Goal: Task Accomplishment & Management: Manage account settings

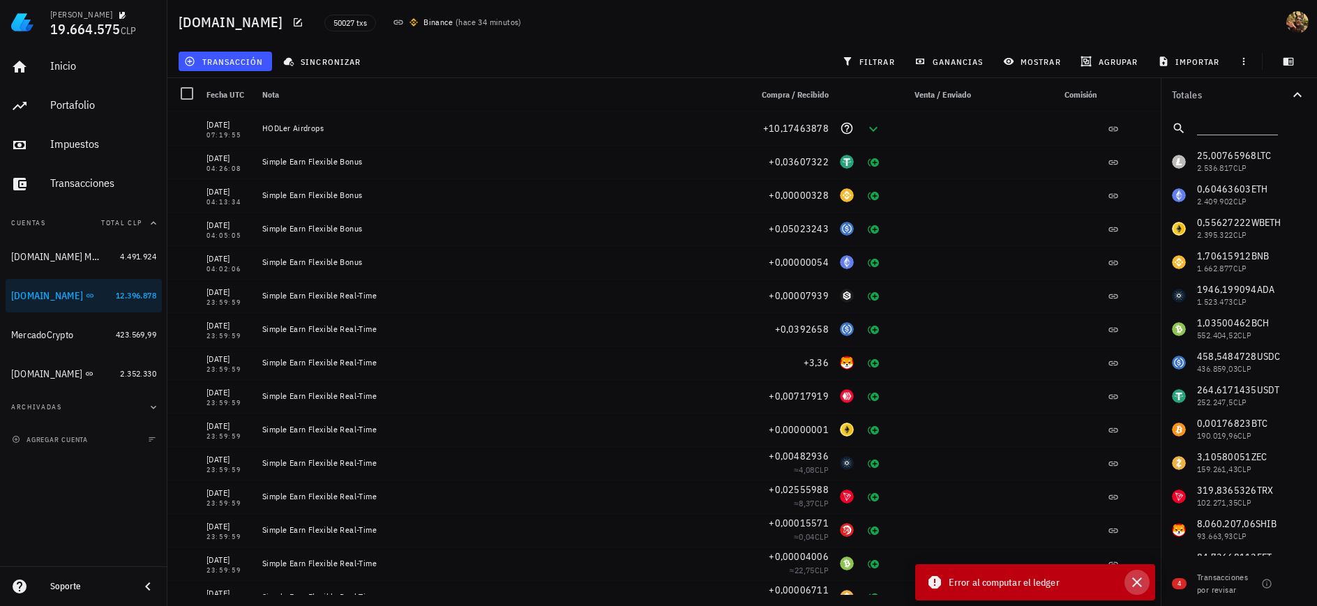
click at [1140, 584] on icon "button" at bounding box center [1137, 582] width 17 height 17
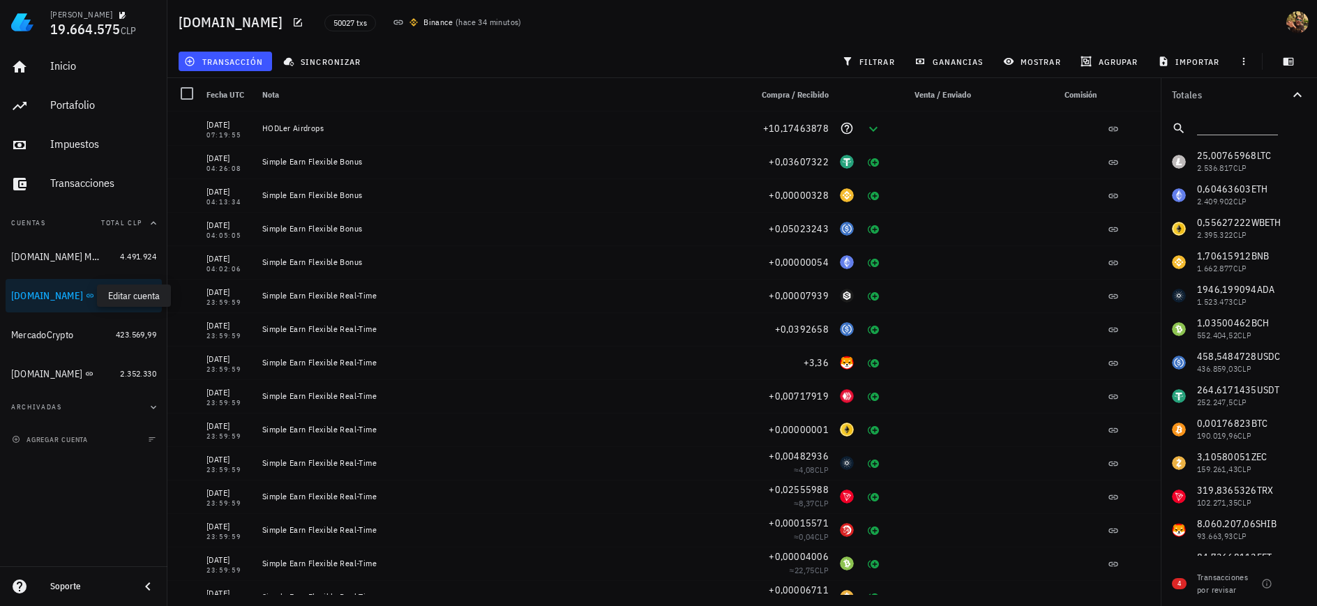
click at [101, 299] on icon "button" at bounding box center [104, 295] width 6 height 6
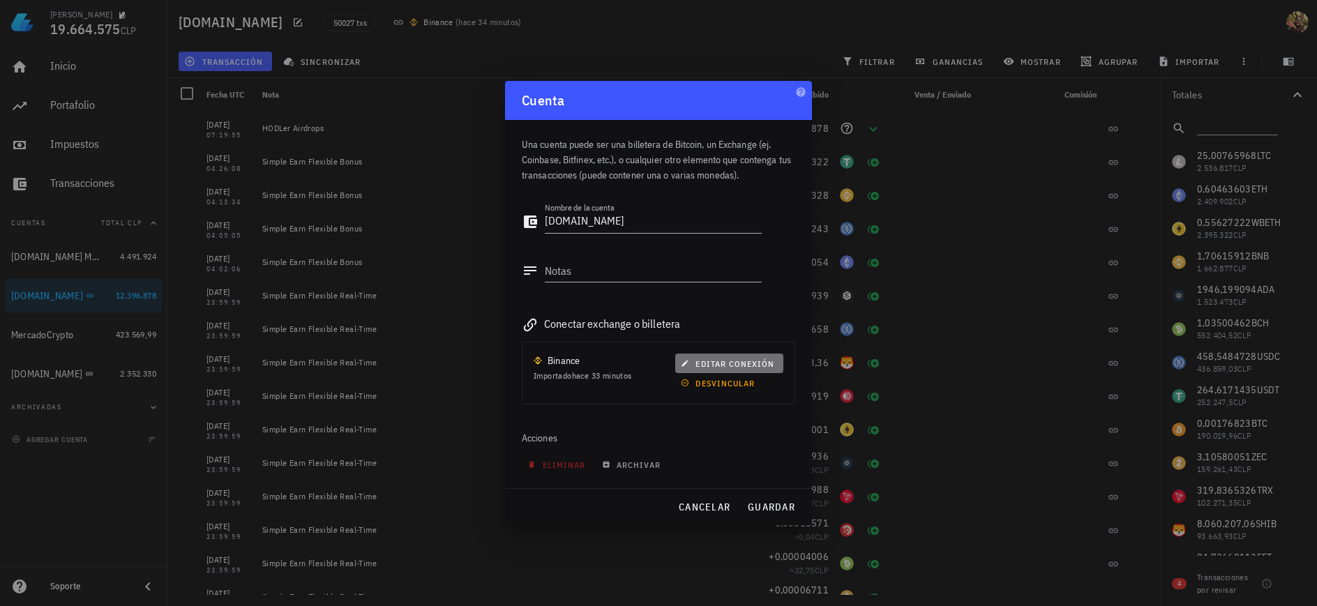
click at [726, 363] on span "editar conexión" at bounding box center [729, 364] width 91 height 10
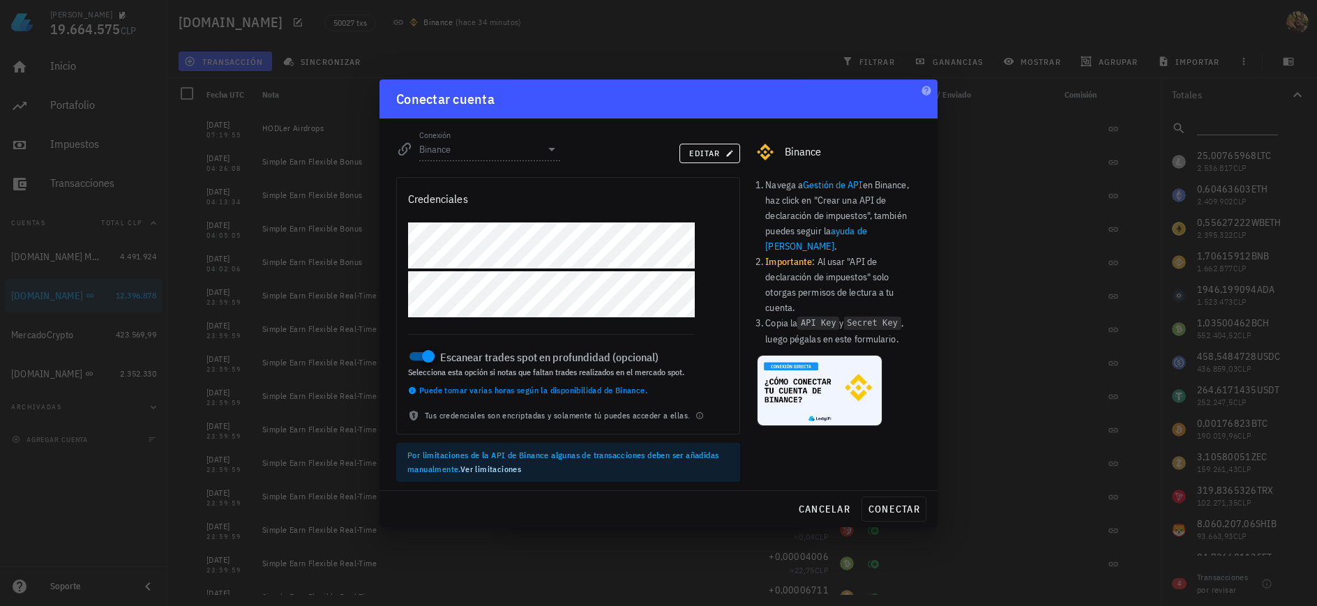
click at [552, 147] on div at bounding box center [551, 149] width 17 height 17
click at [421, 361] on div at bounding box center [429, 357] width 20 height 20
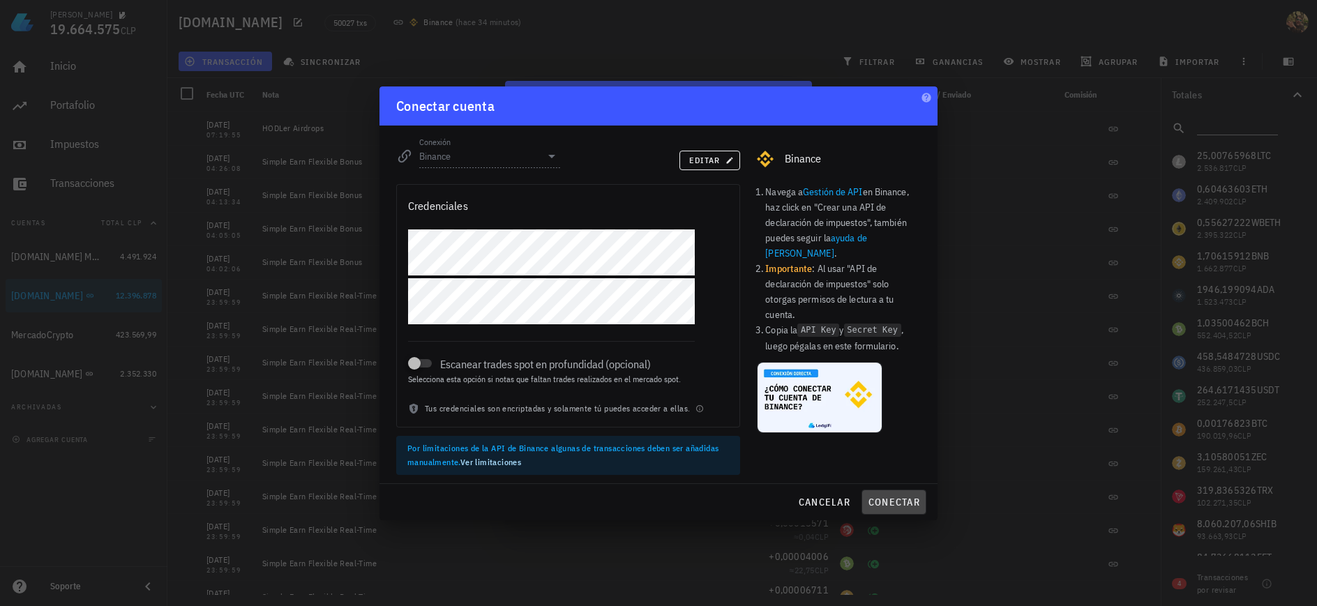
click at [882, 503] on span "conectar" at bounding box center [894, 502] width 52 height 13
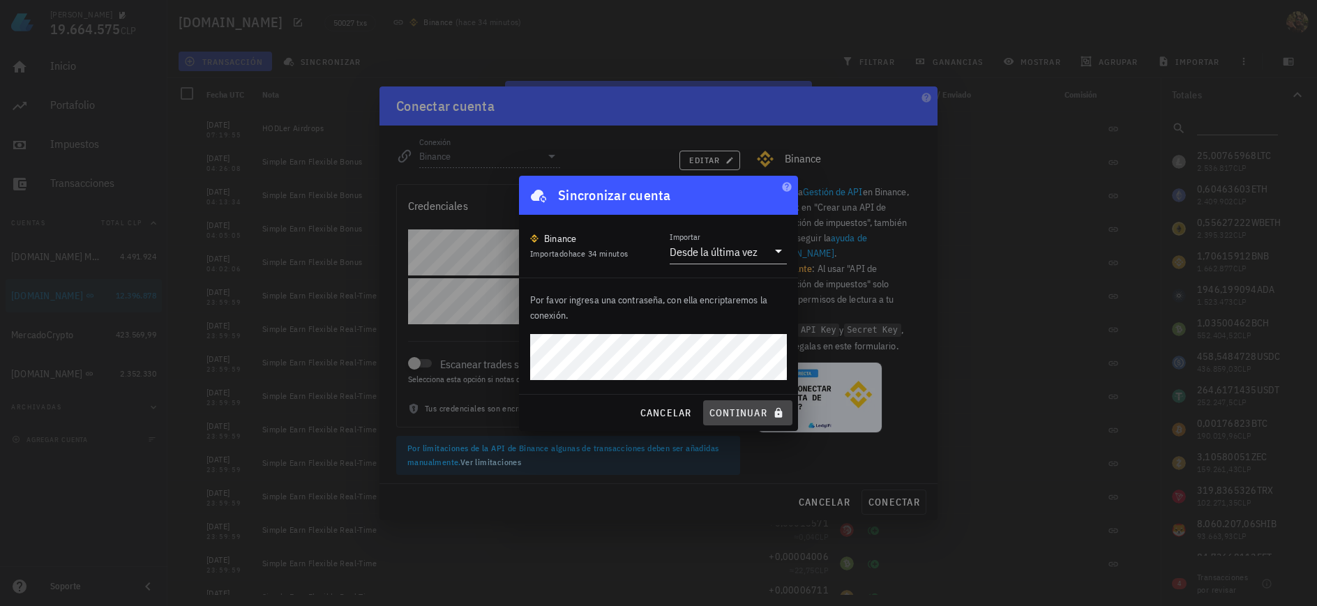
click at [753, 420] on button "continuar" at bounding box center [747, 412] width 89 height 25
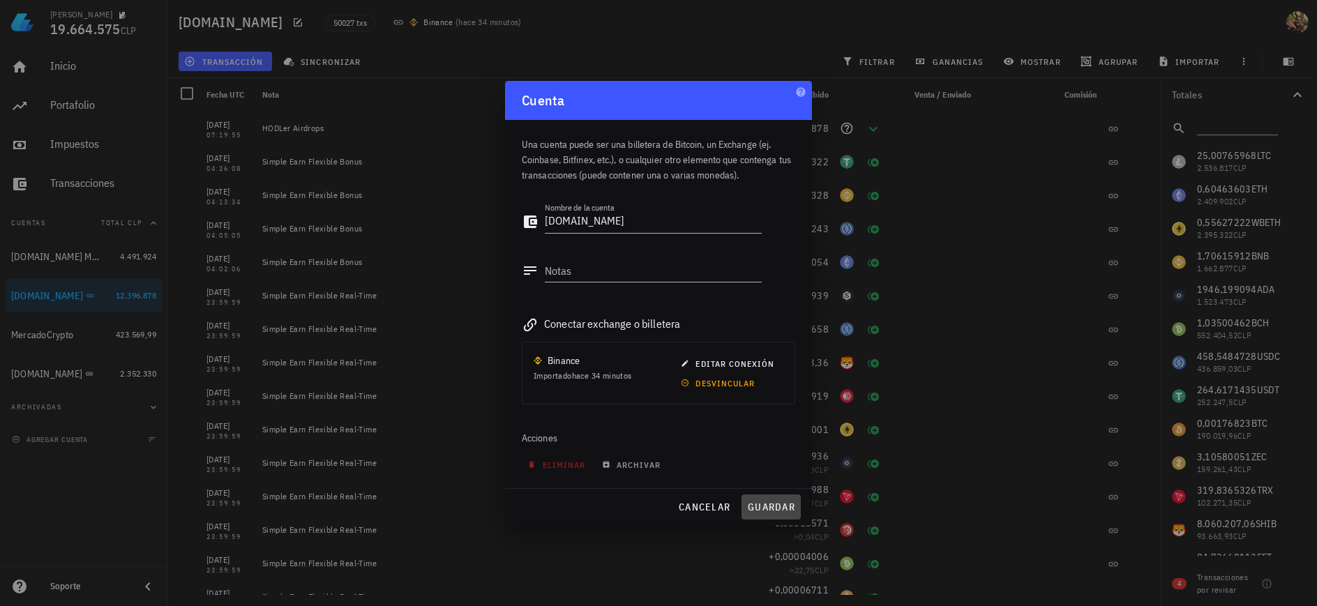
click at [784, 503] on span "guardar" at bounding box center [771, 507] width 48 height 13
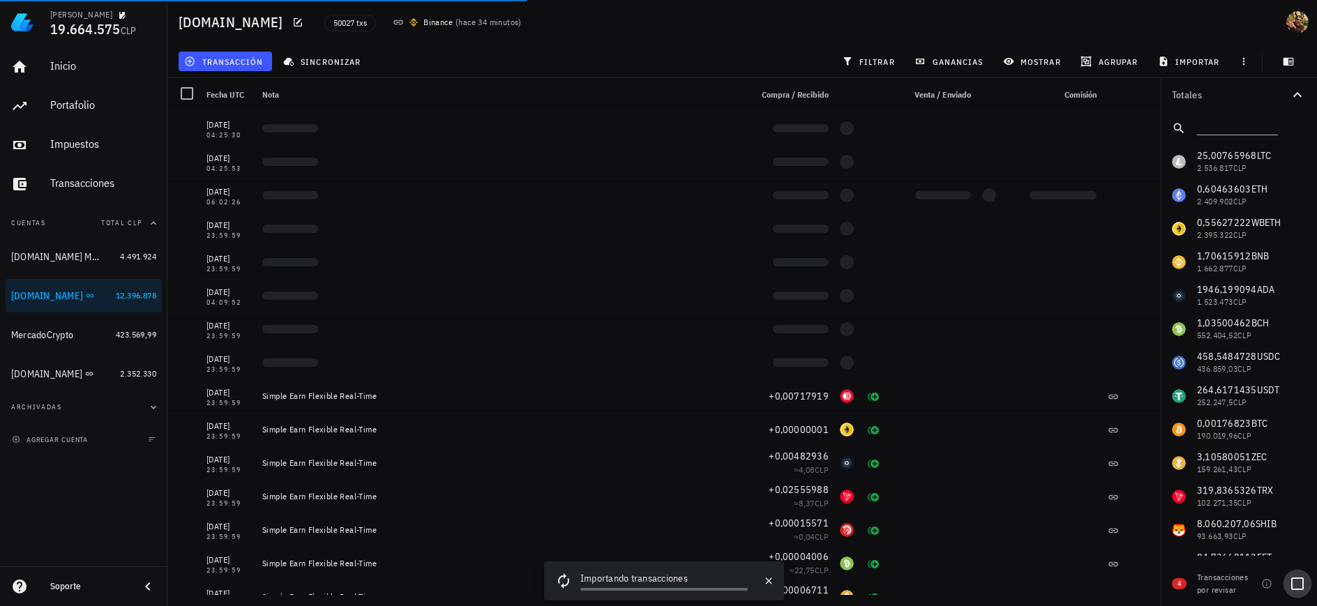
click at [1300, 587] on div at bounding box center [1298, 584] width 24 height 24
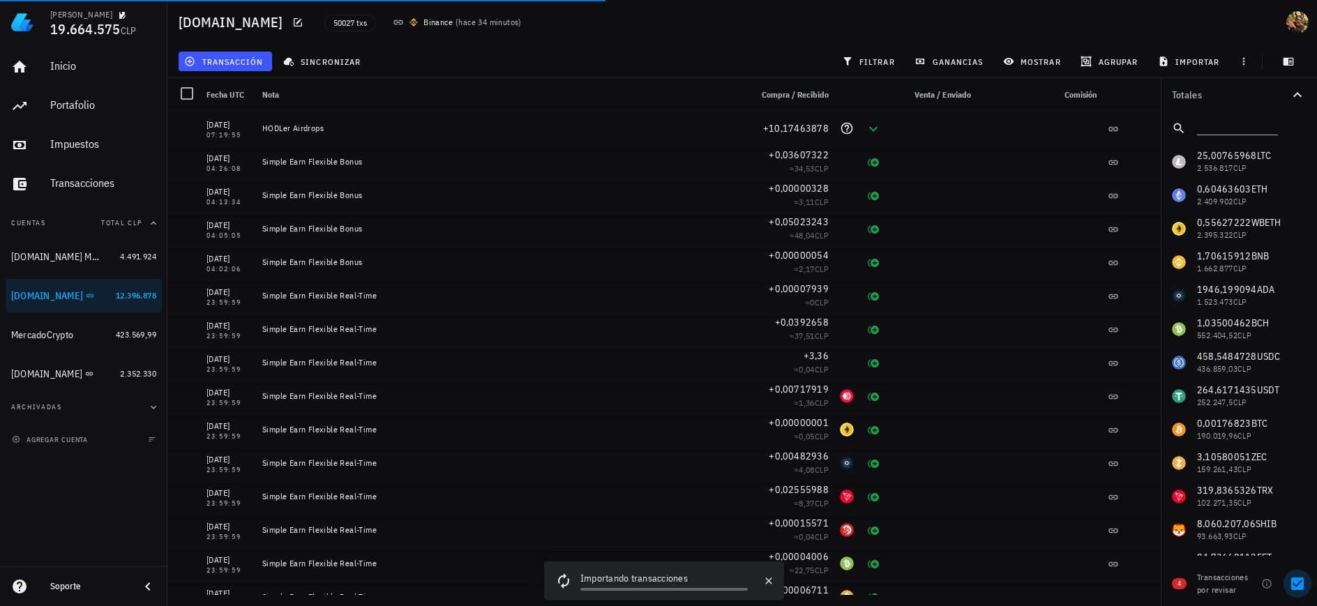
checkbox input "true"
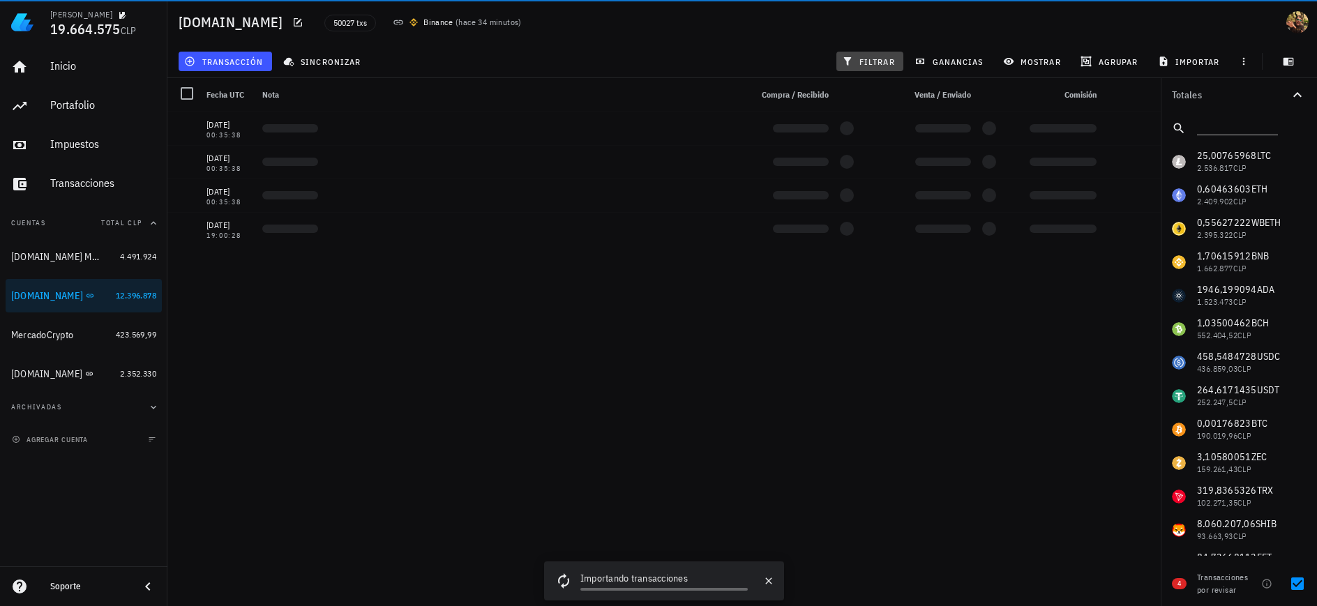
click at [870, 62] on span "filtrar" at bounding box center [870, 61] width 50 height 11
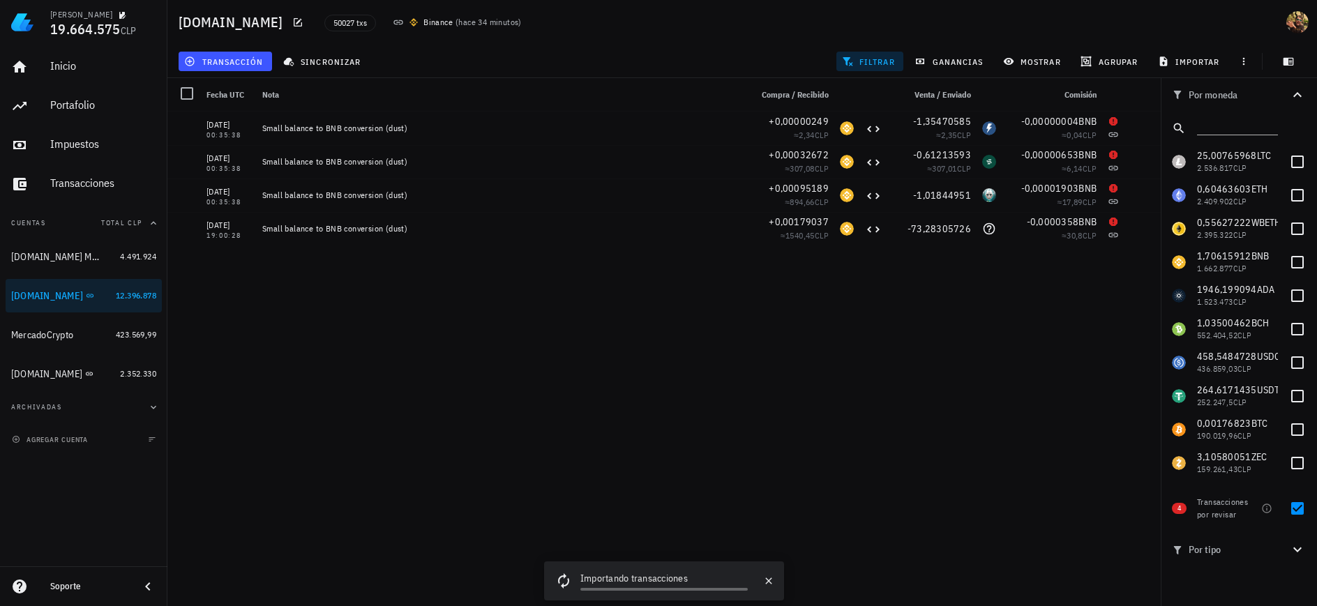
click at [1190, 121] on div at bounding box center [1239, 128] width 156 height 33
click at [1240, 123] on input "text" at bounding box center [1236, 125] width 78 height 18
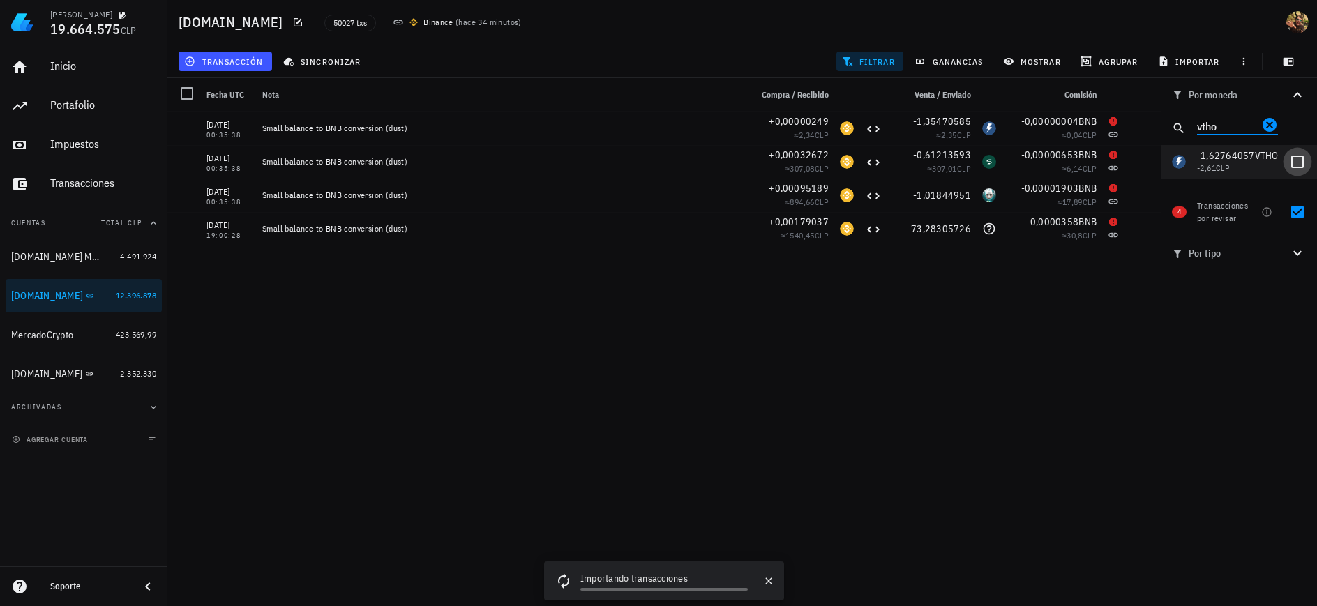
type input "vtho"
click at [1298, 156] on div at bounding box center [1298, 162] width 24 height 24
checkbox input "true"
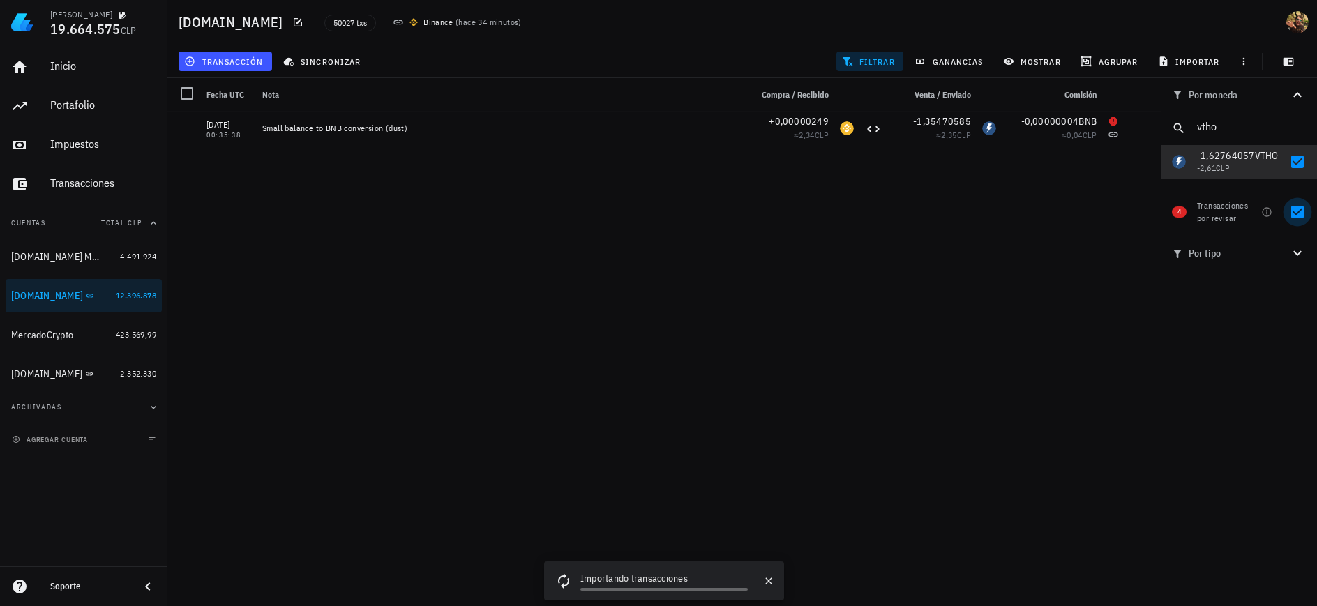
click at [1298, 213] on div at bounding box center [1298, 212] width 24 height 24
checkbox input "false"
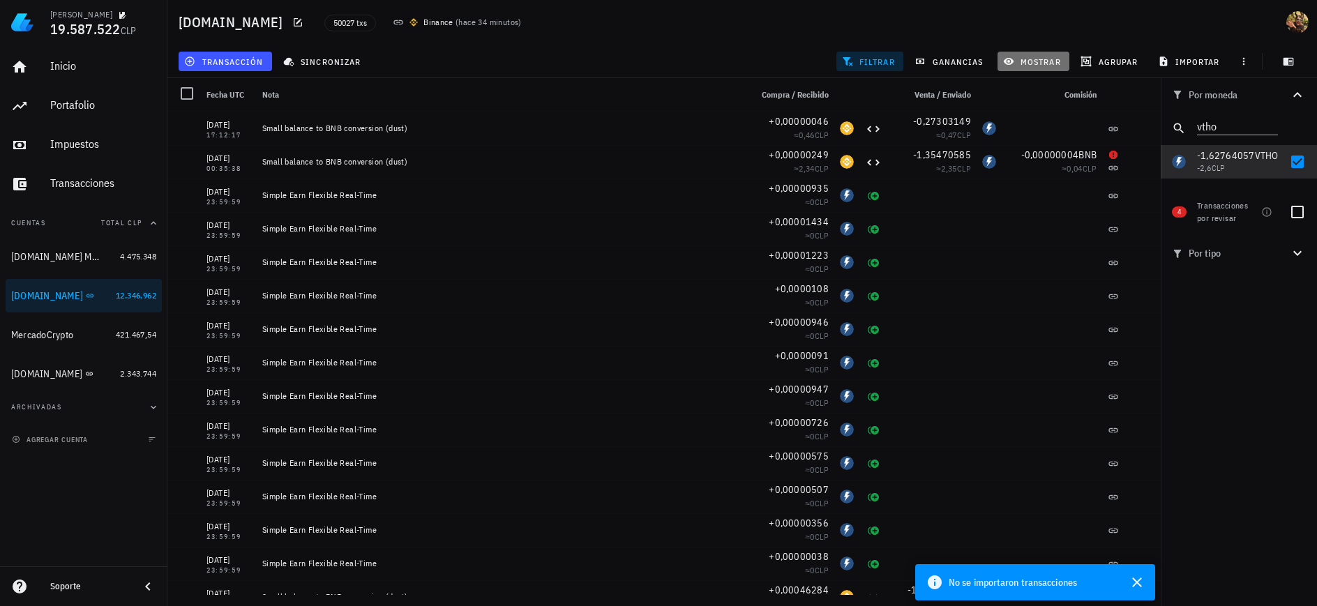
click at [1014, 58] on span "mostrar" at bounding box center [1033, 61] width 55 height 11
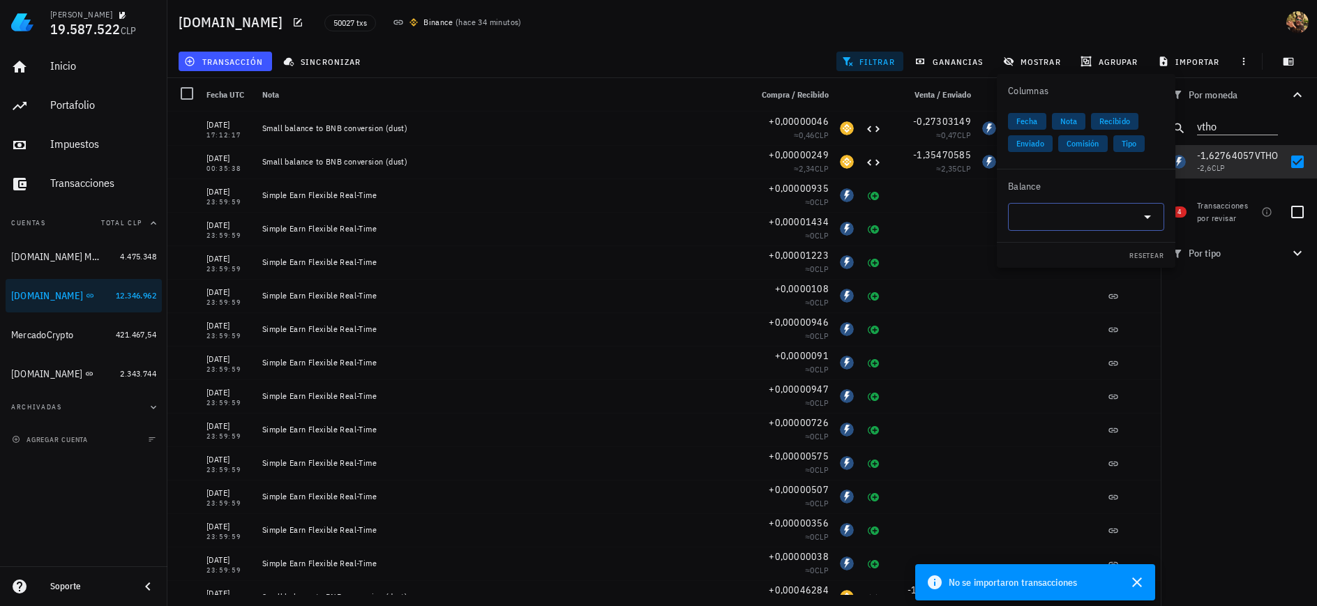
click at [1049, 203] on div at bounding box center [1086, 217] width 140 height 28
click at [1064, 246] on div "VTHO" at bounding box center [1066, 246] width 50 height 14
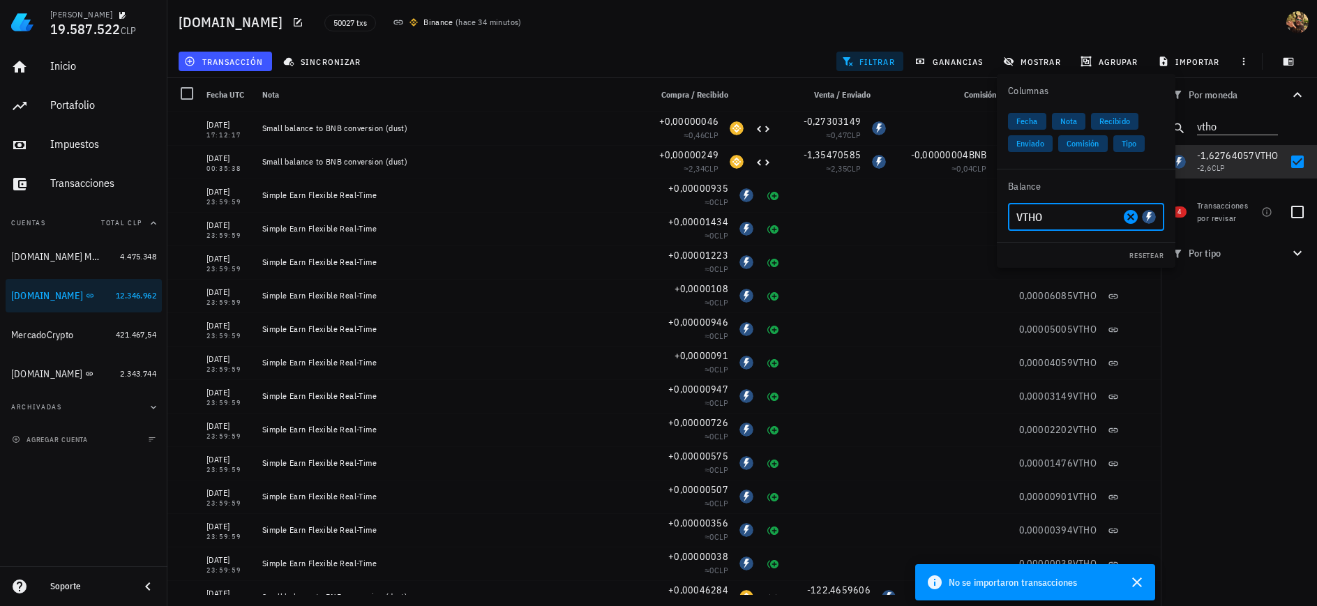
type input "VTHO"
click at [1201, 326] on div "Por moneda vtho 25,00765968 LTC 2.525.422 CLP 0,60463603 ETH 2.400.769 CLP 0,55…" at bounding box center [1239, 342] width 156 height 528
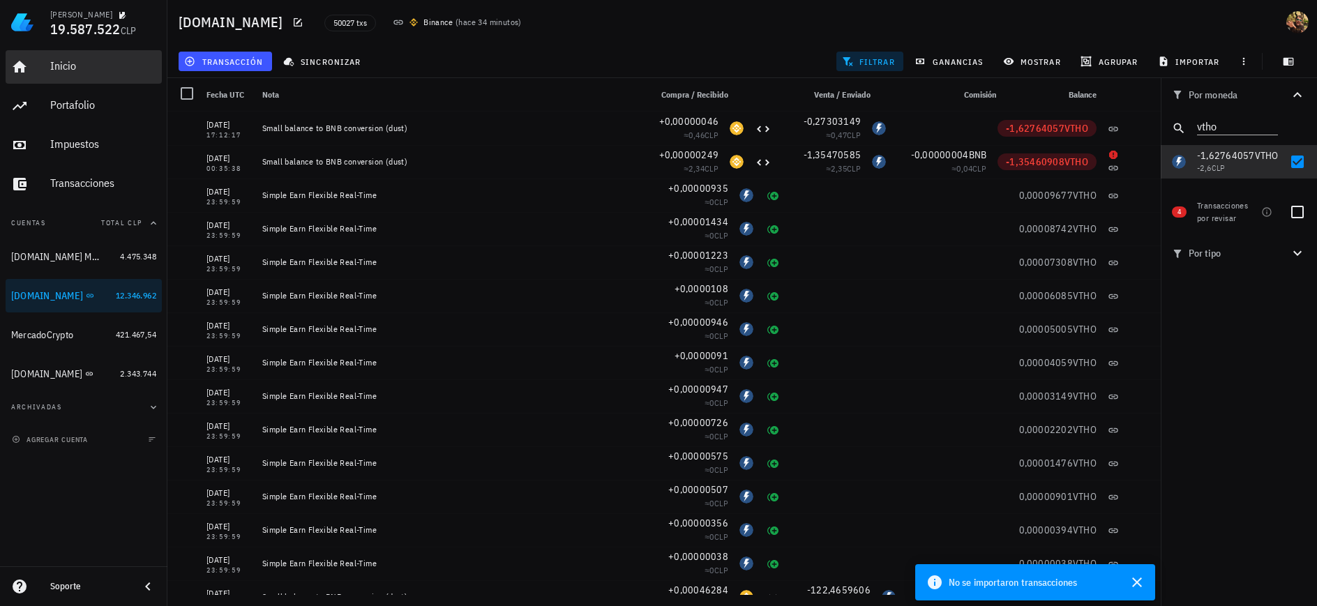
drag, startPoint x: 45, startPoint y: 61, endPoint x: 357, endPoint y: 185, distance: 336.0
click at [45, 61] on link "Inicio" at bounding box center [84, 66] width 156 height 33
